Goal: Task Accomplishment & Management: Complete application form

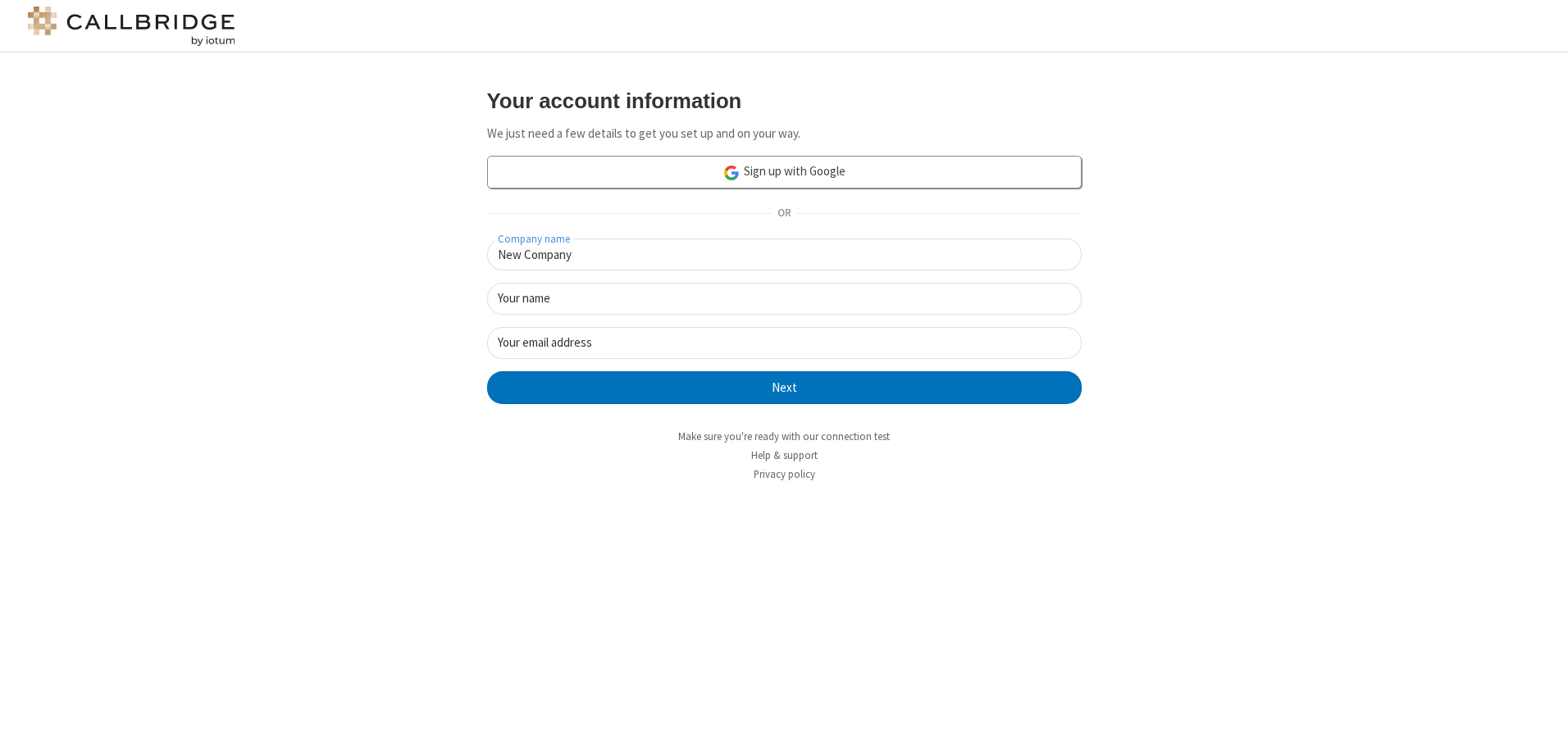
type input "New Company"
type input "New User"
type input "newUser@newUser.freesmackdown.b"
click button "Next" at bounding box center [784, 387] width 594 height 33
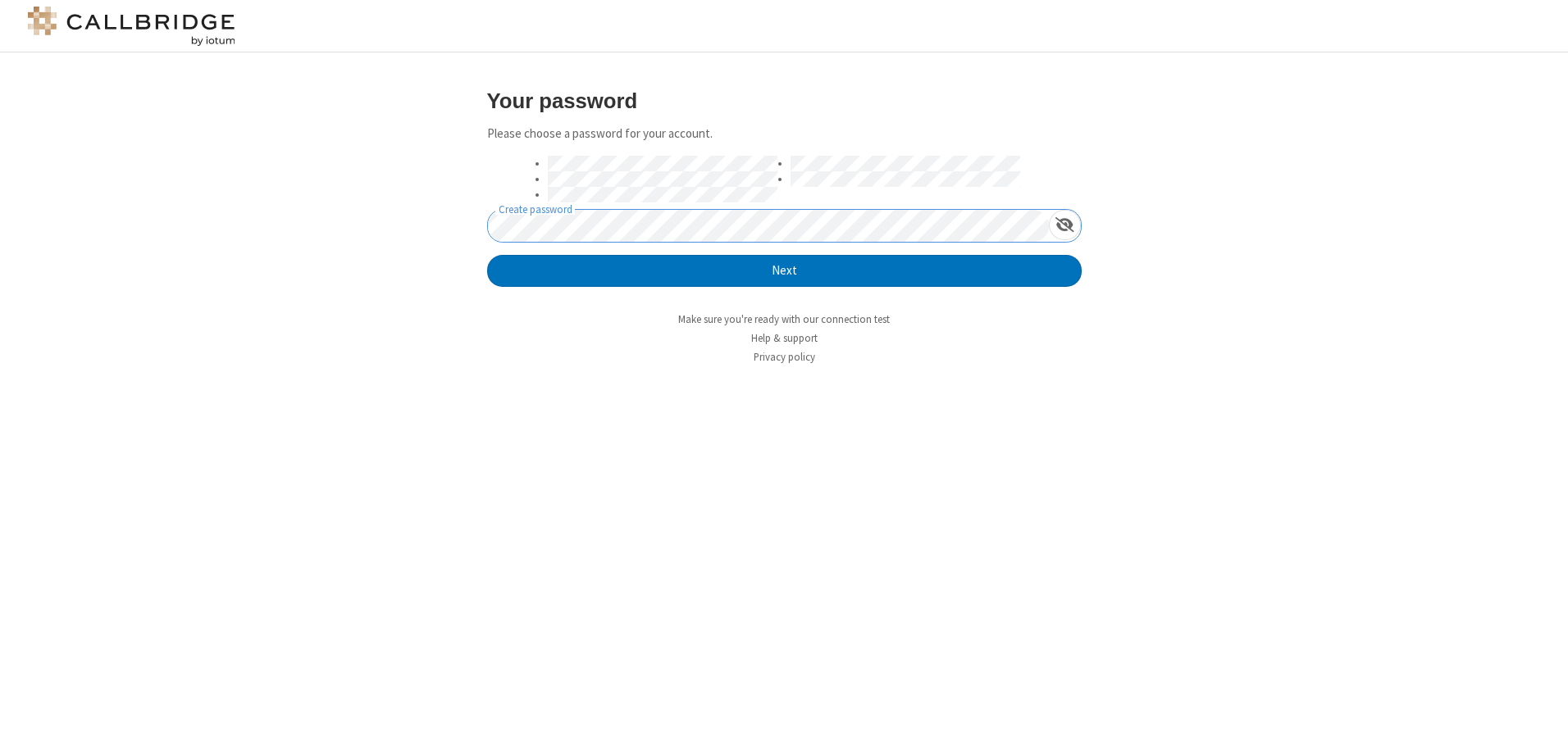
click at [487, 255] on button "Next" at bounding box center [784, 270] width 594 height 33
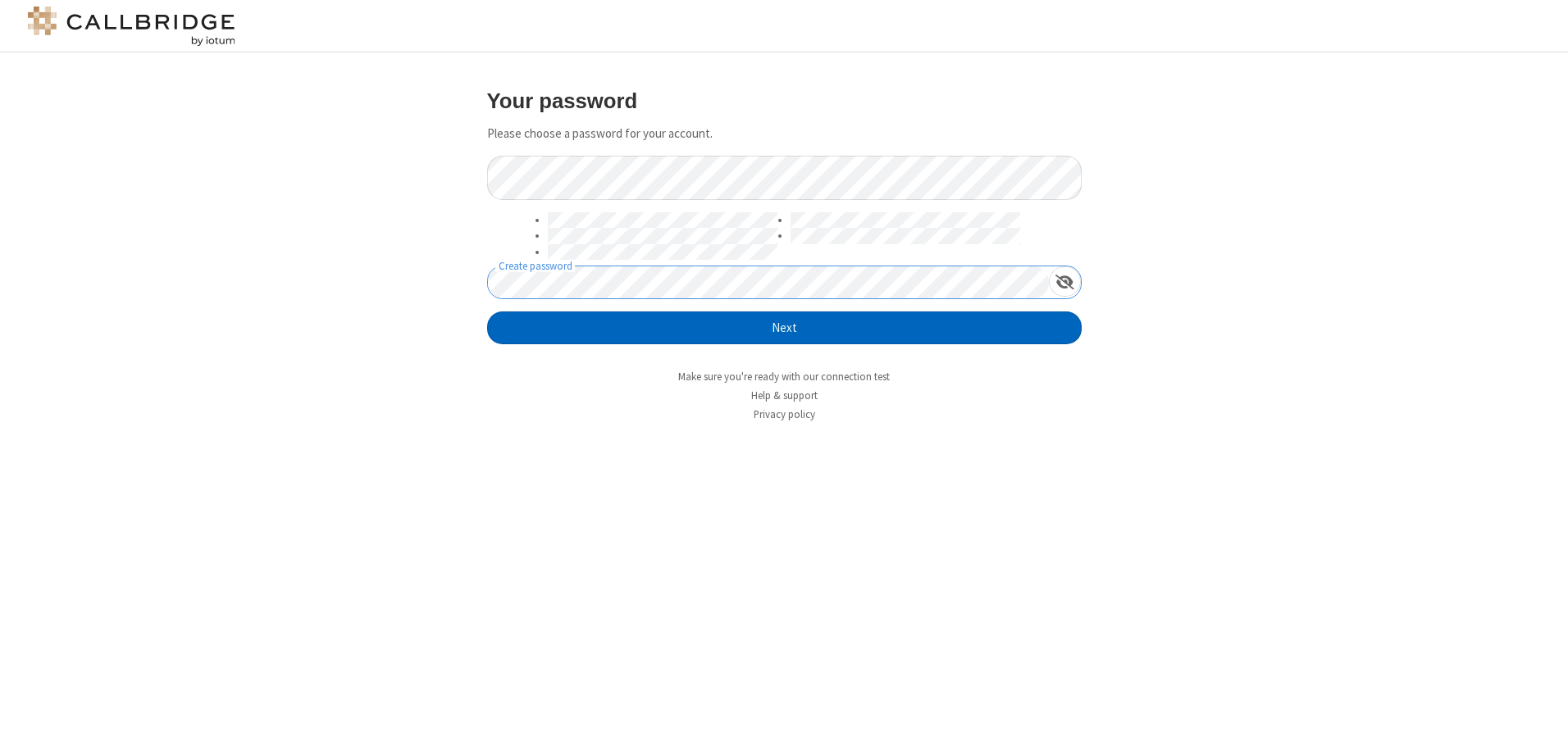
click at [784, 328] on button "Next" at bounding box center [784, 328] width 594 height 33
